Goal: Navigation & Orientation: Find specific page/section

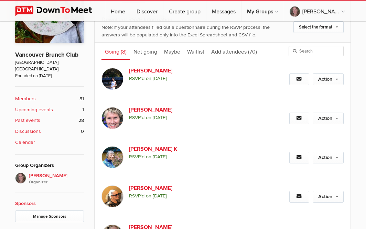
scroll to position [176, 0]
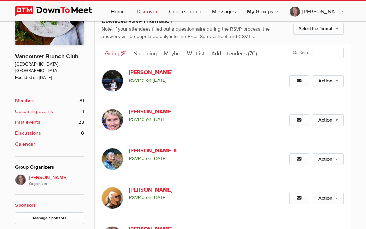
click at [154, 11] on link "Discover" at bounding box center [147, 11] width 32 height 21
select select "null"
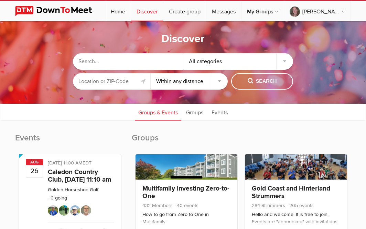
click at [133, 83] on input "text" at bounding box center [111, 81] width 77 height 17
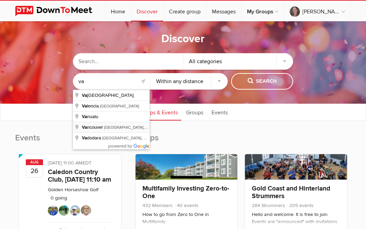
type input "[GEOGRAPHIC_DATA], [GEOGRAPHIC_DATA], [GEOGRAPHIC_DATA]"
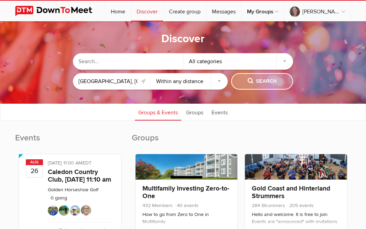
click at [259, 81] on span "Search" at bounding box center [262, 82] width 29 height 8
click at [272, 79] on span "Search" at bounding box center [262, 82] width 29 height 8
click at [198, 110] on link "Groups" at bounding box center [195, 112] width 24 height 17
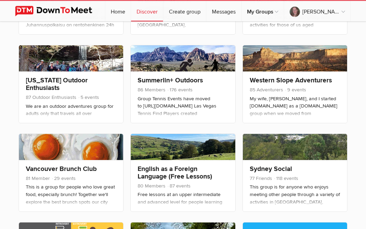
scroll to position [563, 0]
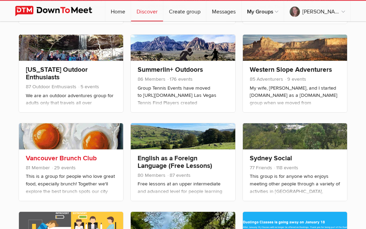
click at [58, 157] on link "Vancouver Brunch Club" at bounding box center [61, 158] width 71 height 8
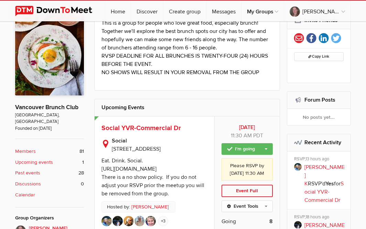
scroll to position [143, 0]
